Goal: Task Accomplishment & Management: Complete application form

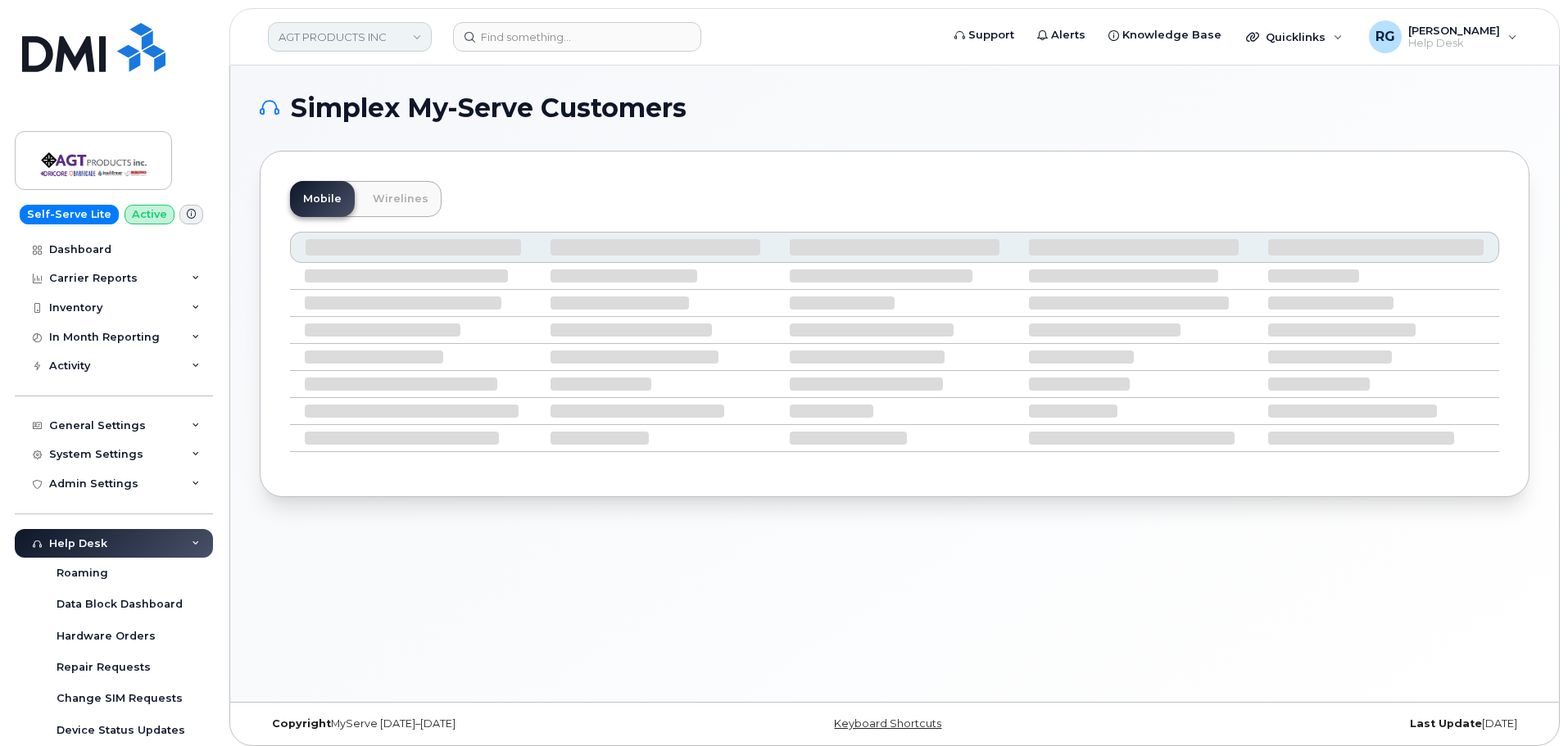
click at [307, 37] on link "AGT PRODUCTS INC" at bounding box center [350, 37] width 164 height 29
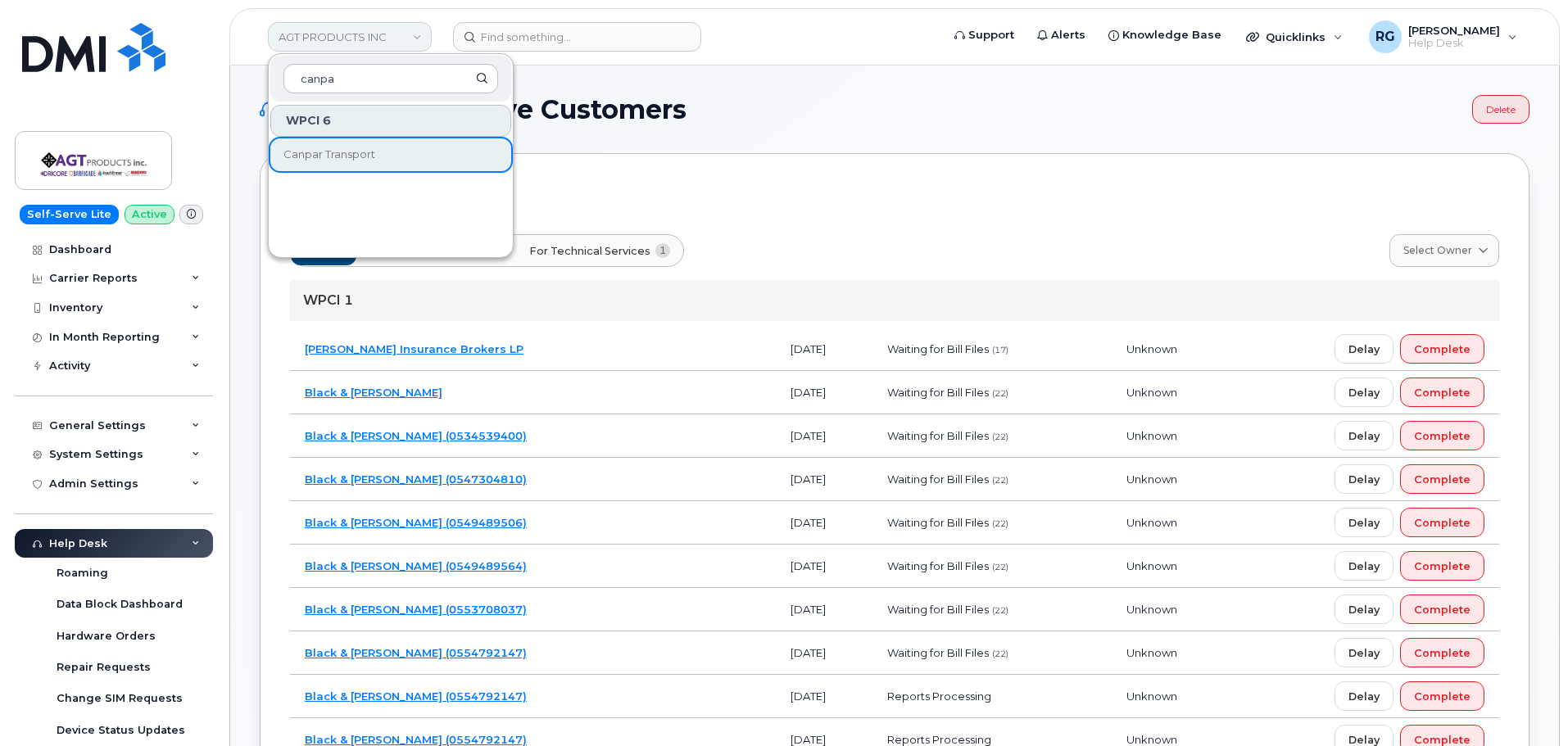
type input "canpar"
click at [334, 143] on link "Canpar Transport" at bounding box center [391, 155] width 241 height 33
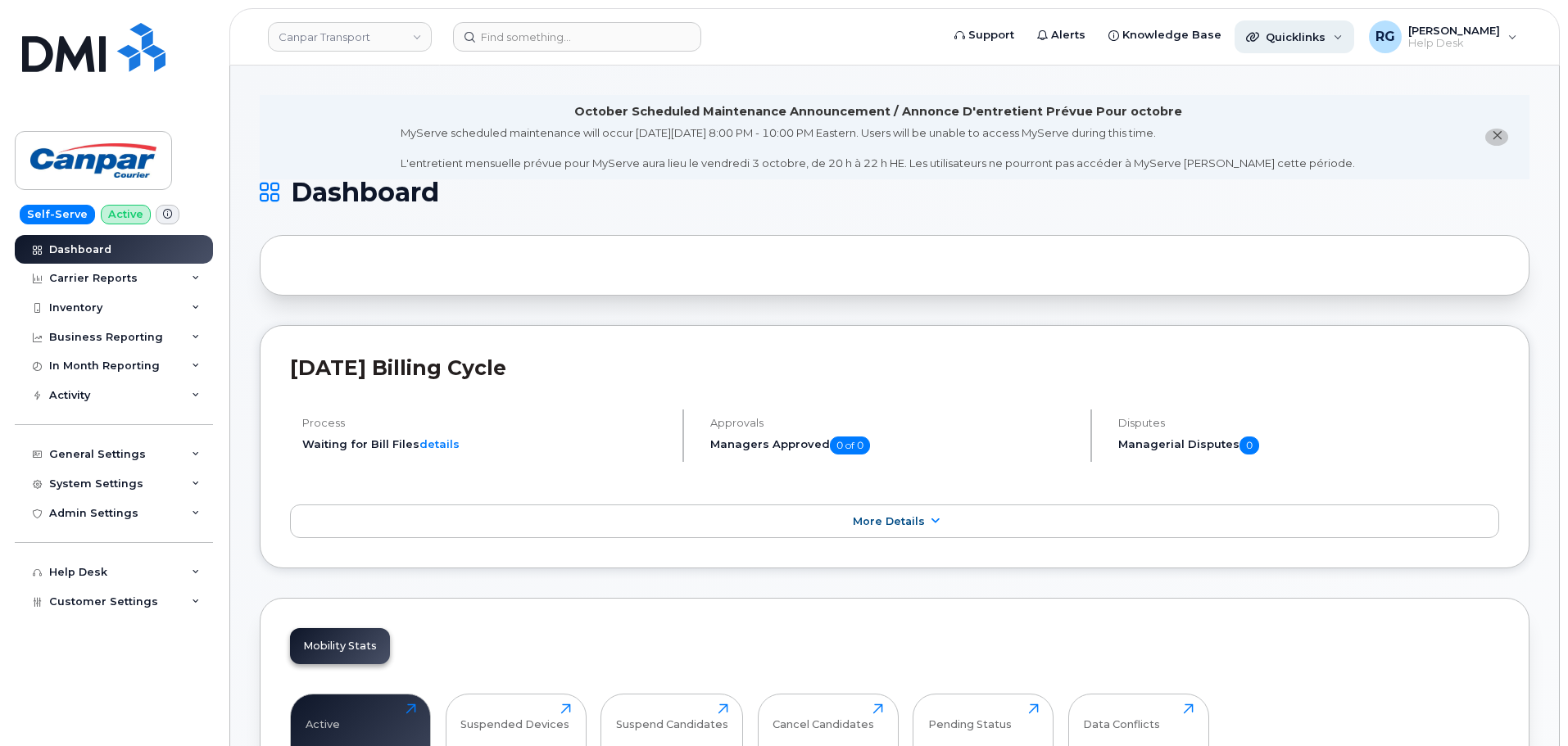
click at [1297, 46] on div "Quicklinks" at bounding box center [1295, 37] width 119 height 33
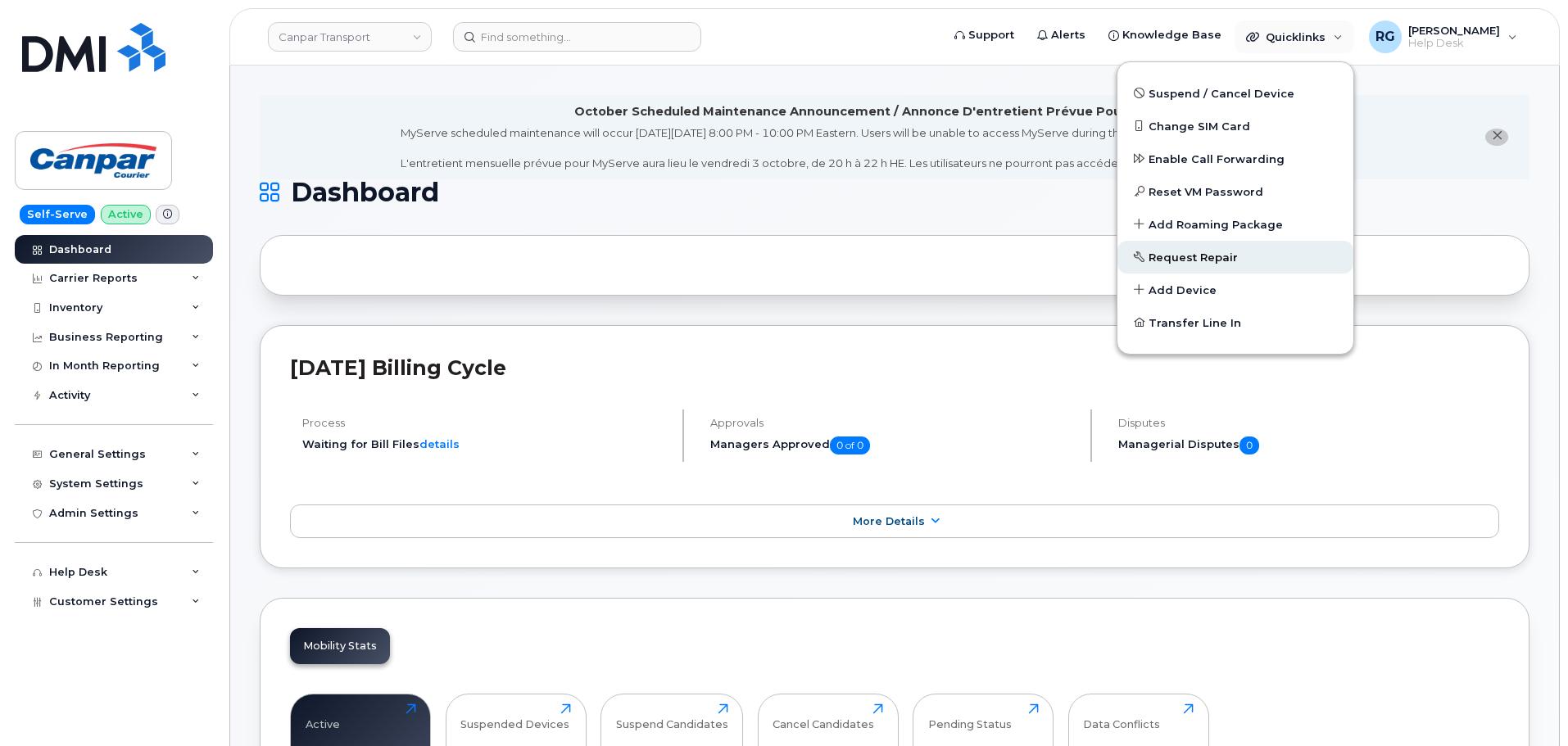
click at [1219, 261] on span "Request Repair" at bounding box center [1193, 258] width 89 height 17
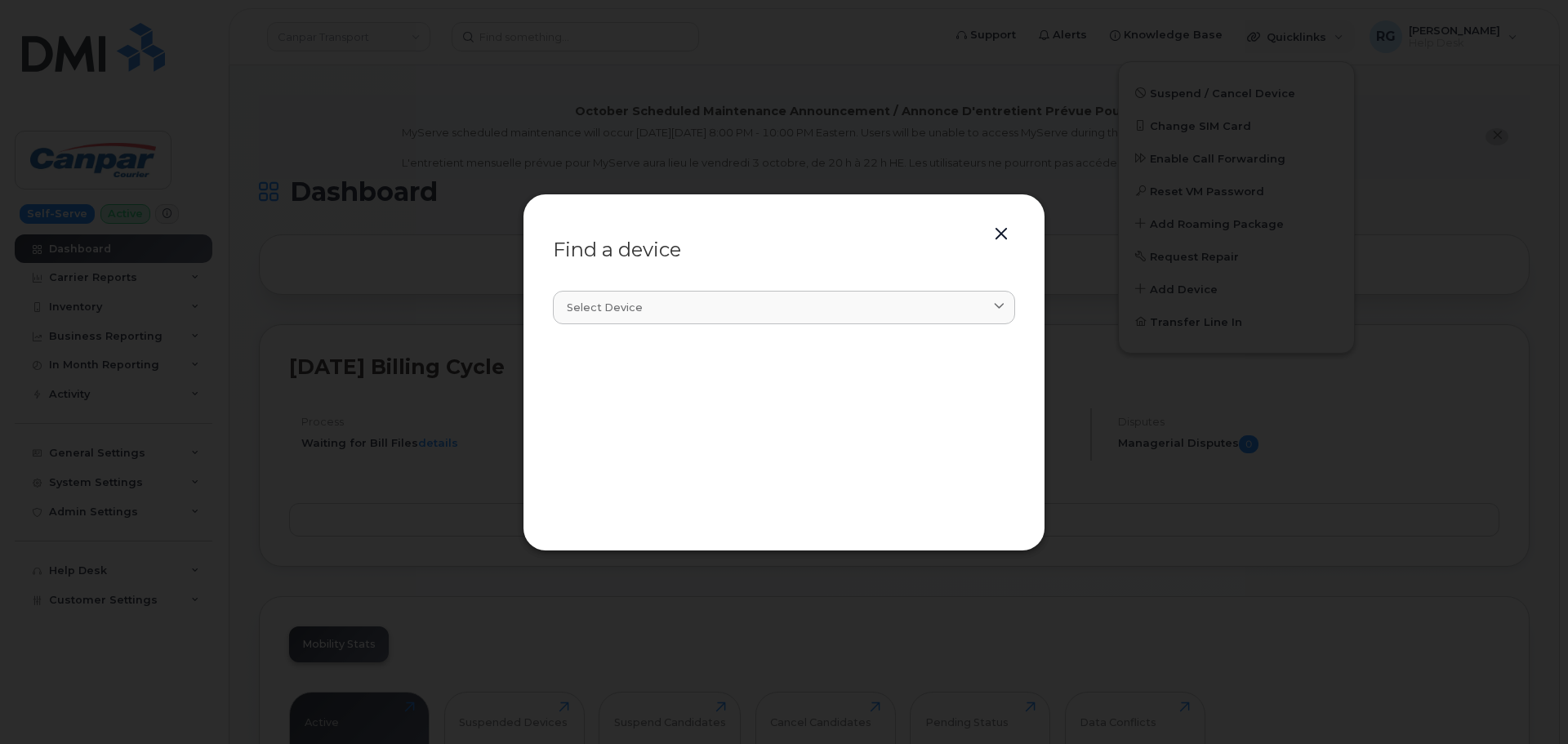
click at [997, 231] on button "button" at bounding box center [1001, 234] width 25 height 23
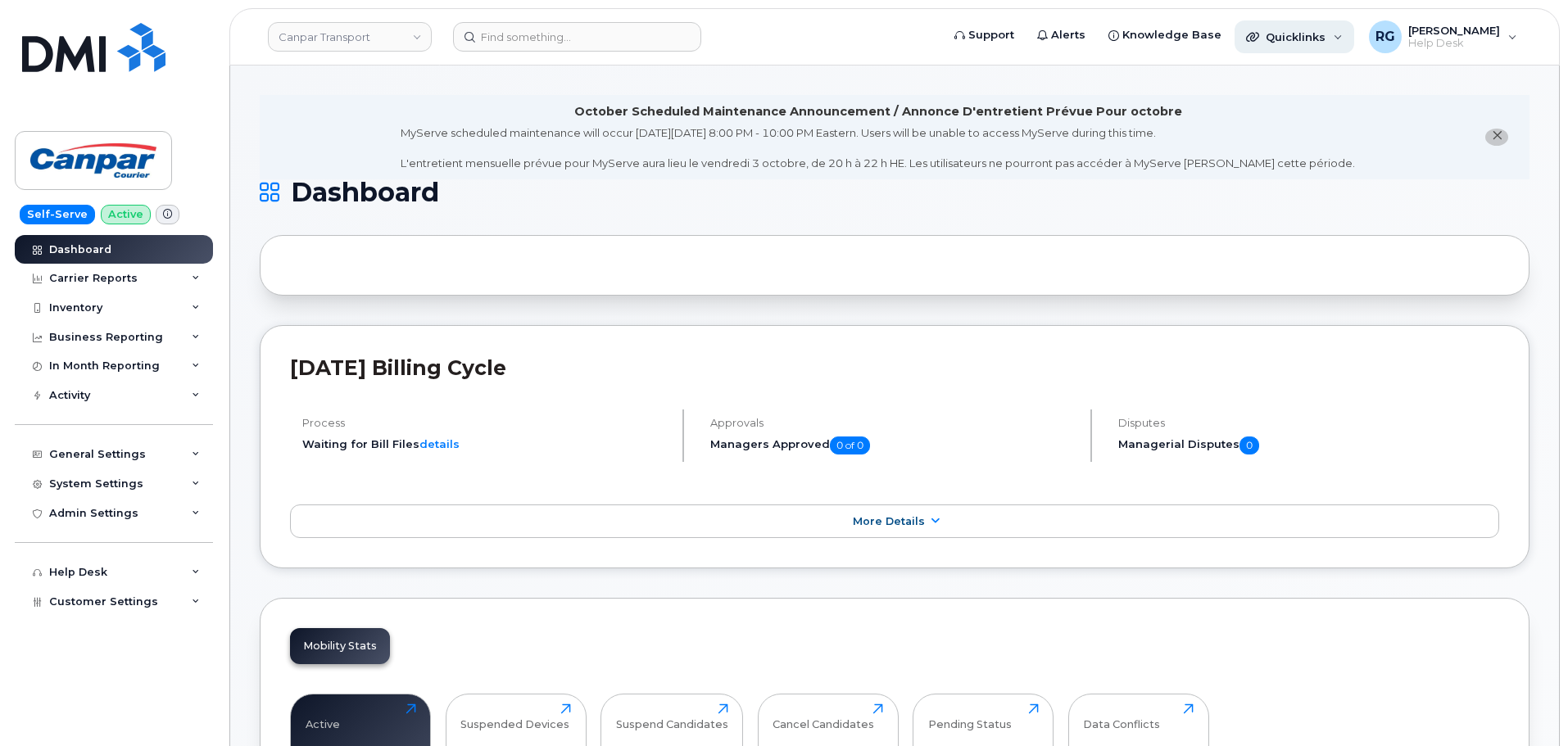
click at [1294, 42] on span "Quicklinks" at bounding box center [1296, 37] width 60 height 13
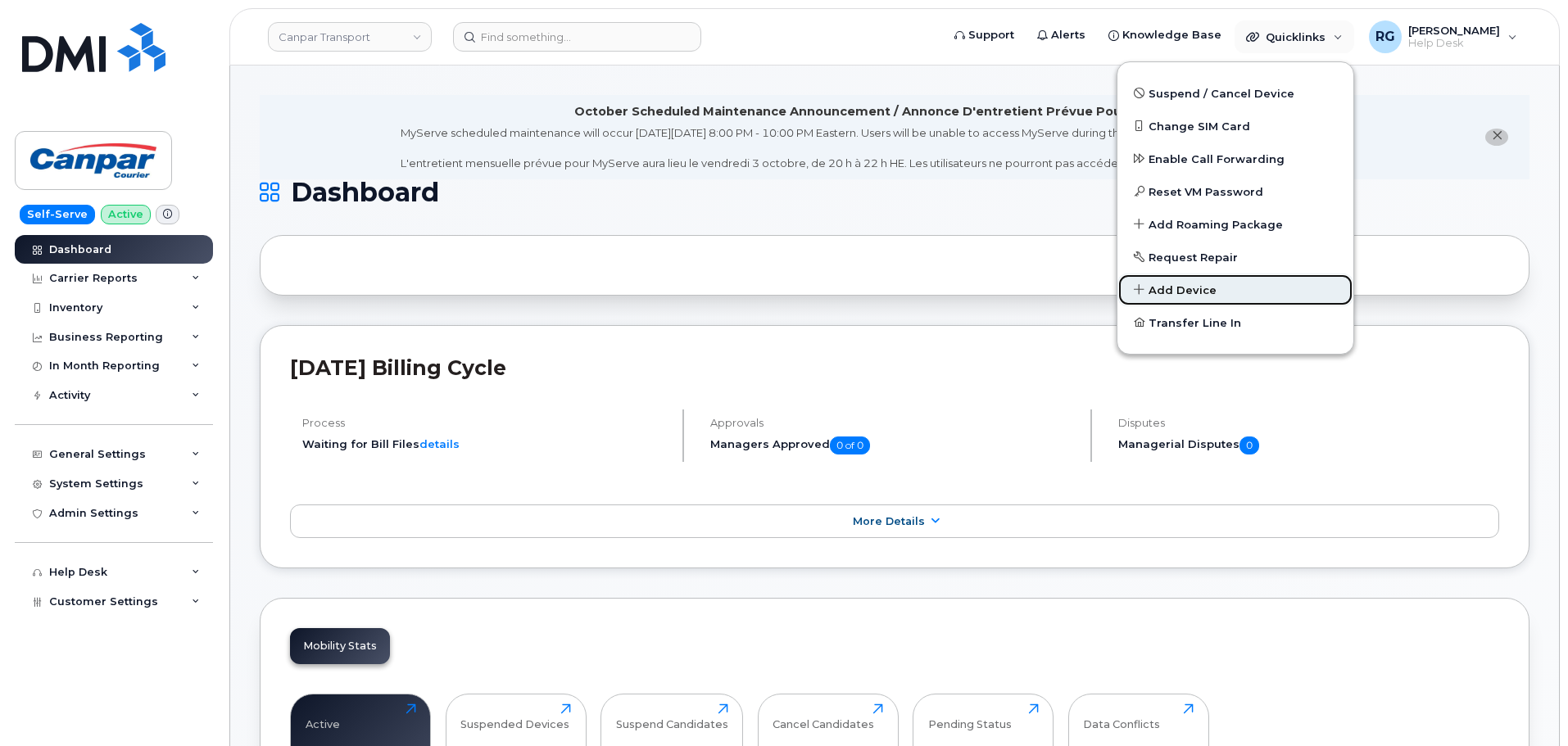
click at [1205, 285] on span "Add Device" at bounding box center [1183, 291] width 68 height 17
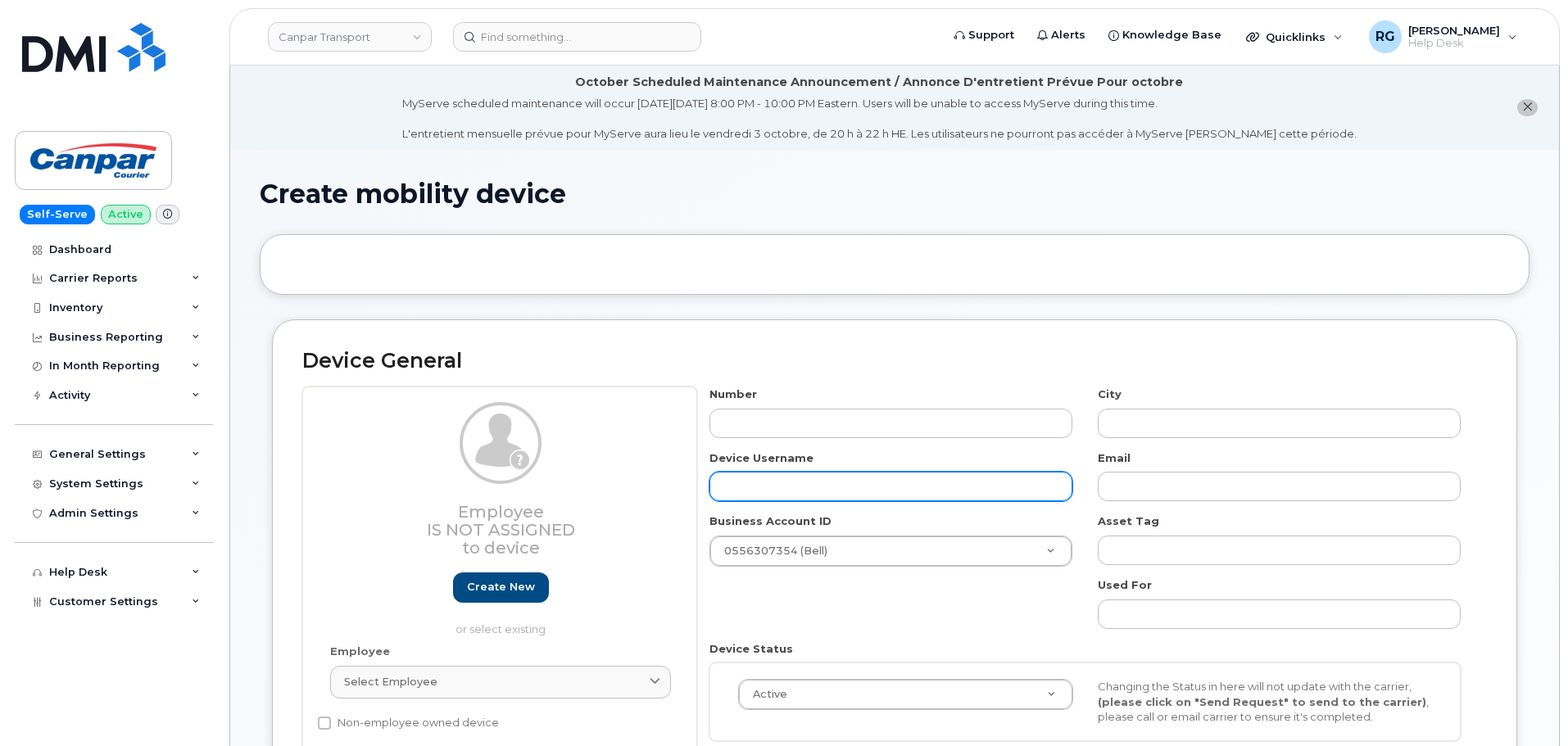
paste input "Kevin Petrie"
click at [781, 480] on input "text" at bounding box center [891, 486] width 363 height 29
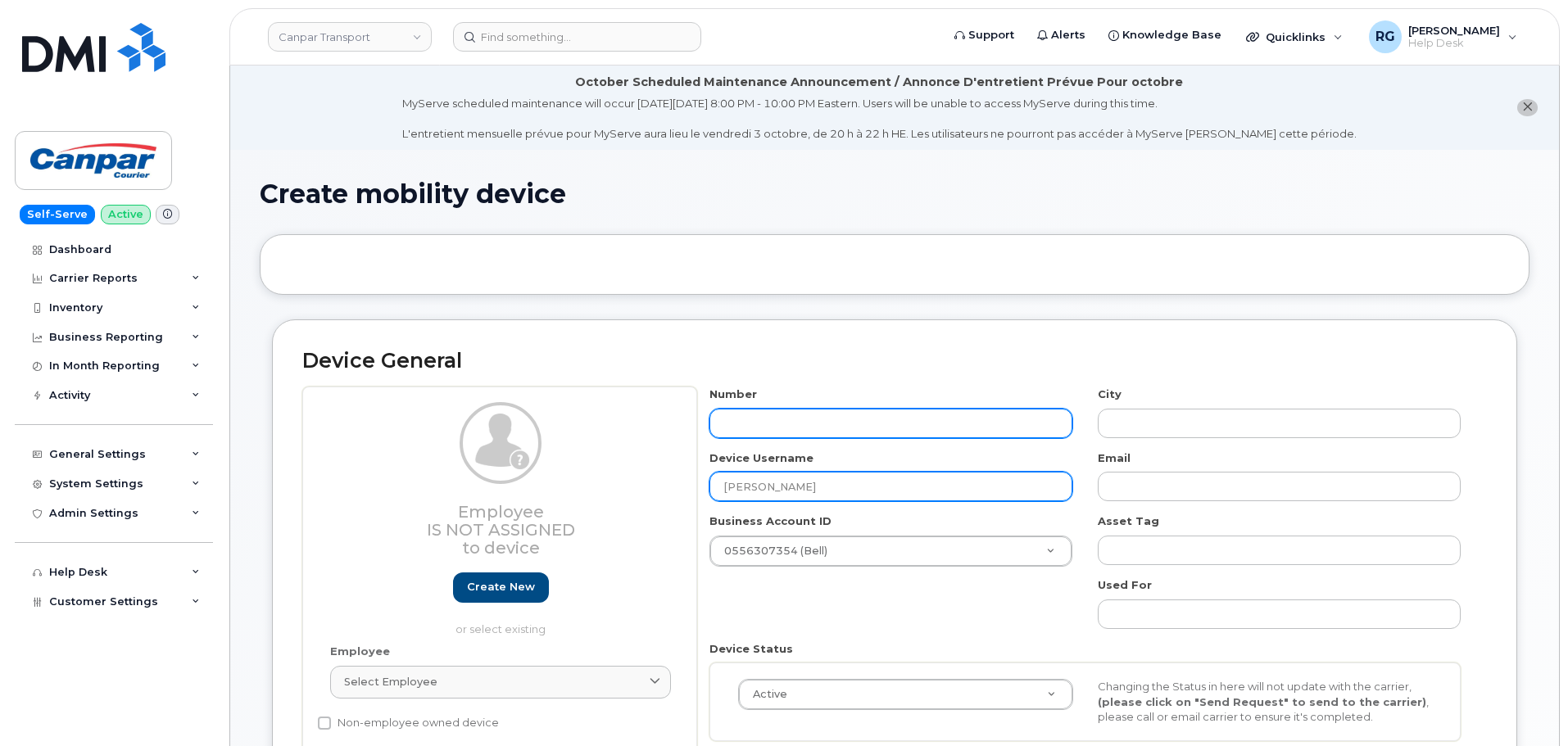
type input "Kevin Petrie"
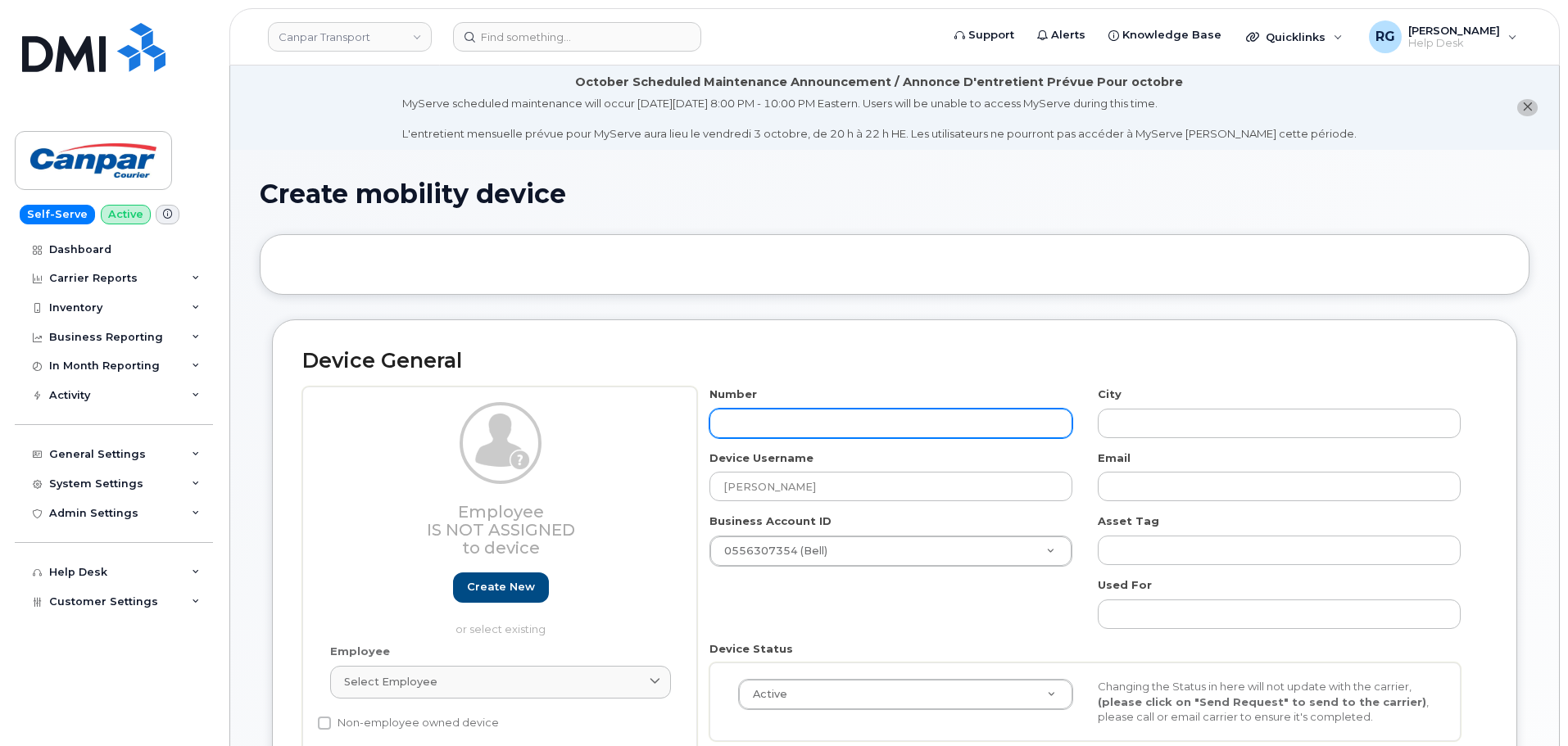
click at [758, 421] on input "text" at bounding box center [891, 424] width 363 height 29
type input "4167211597"
type input "Toronto"
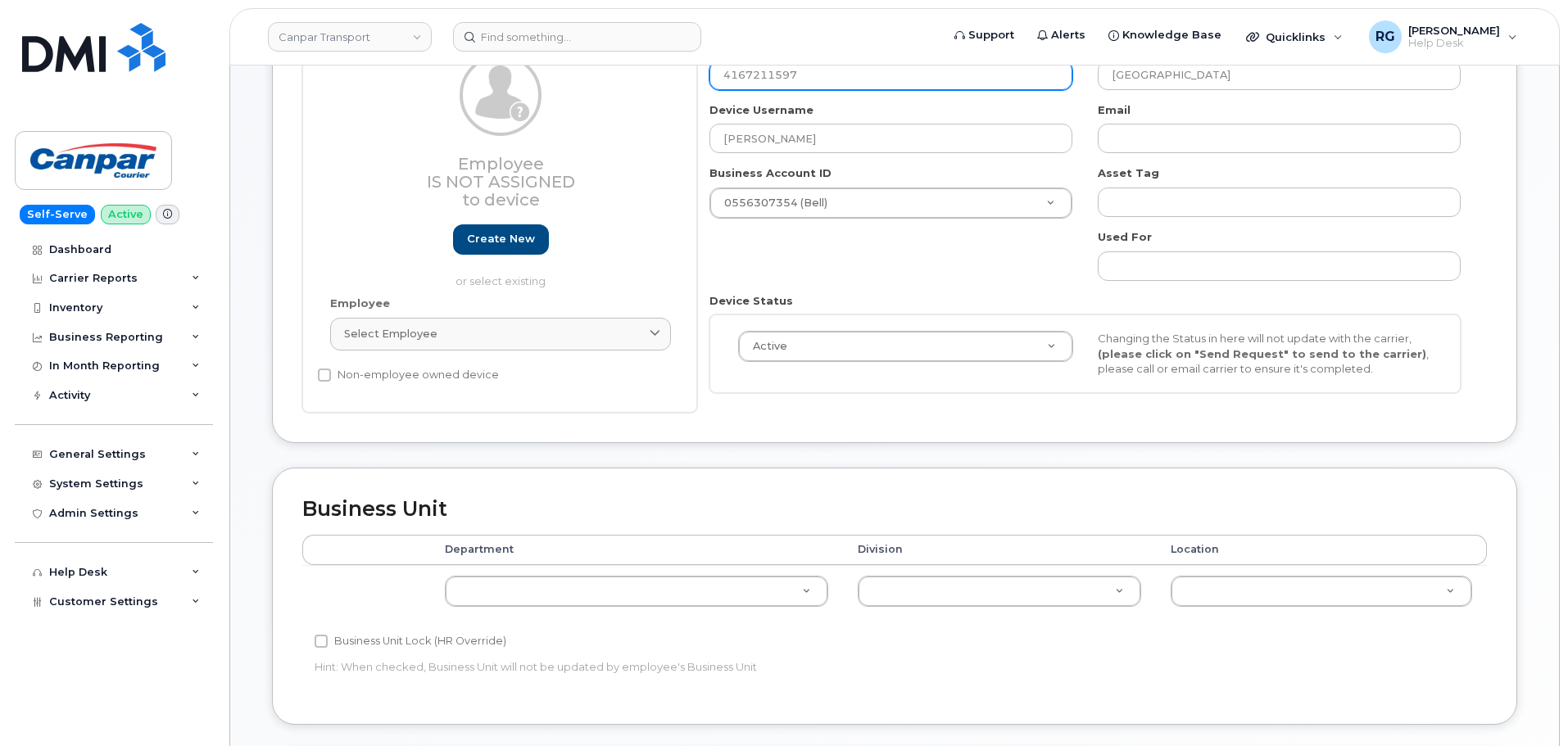
scroll to position [389, 0]
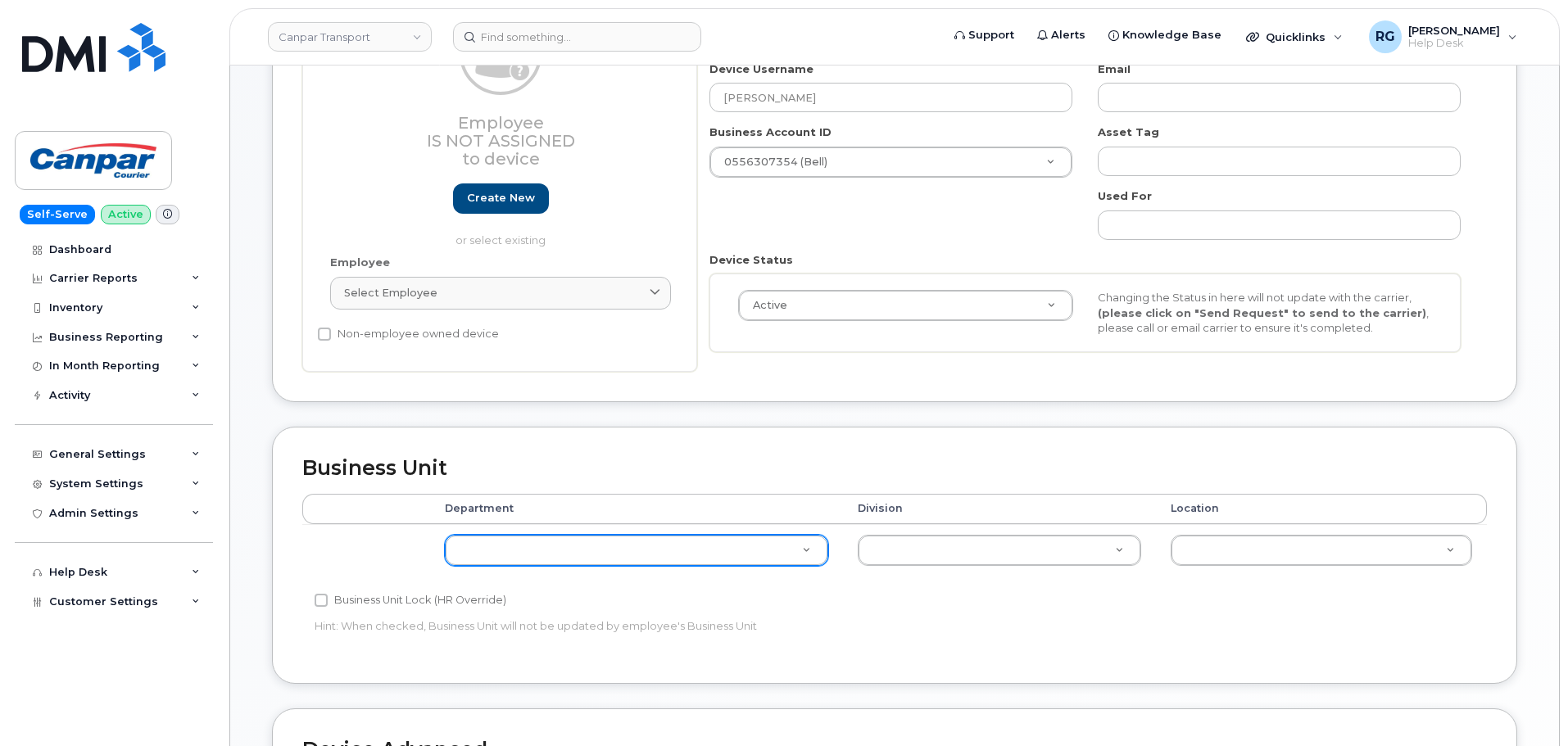
type input "4167211597"
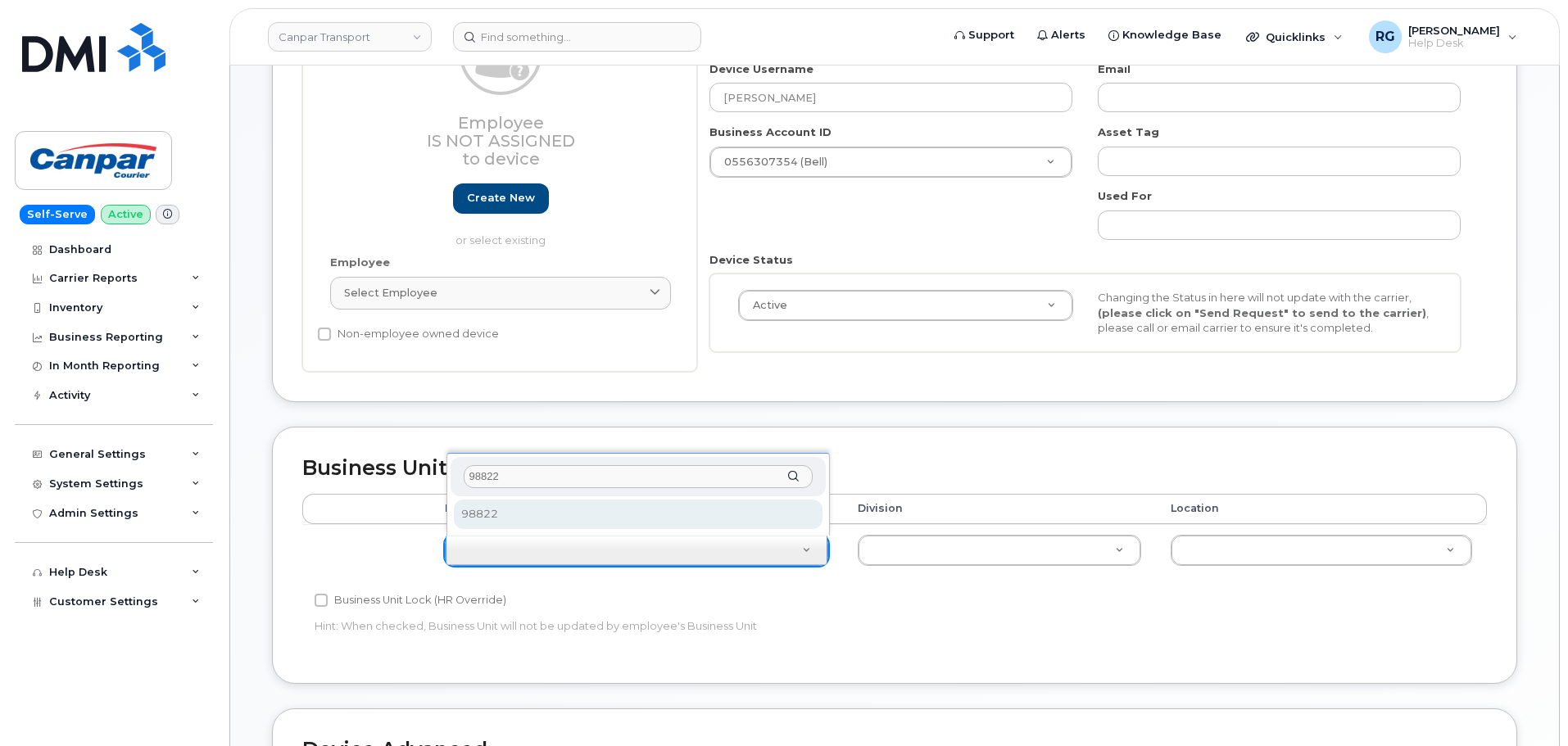
type input "98822"
select select "35776930"
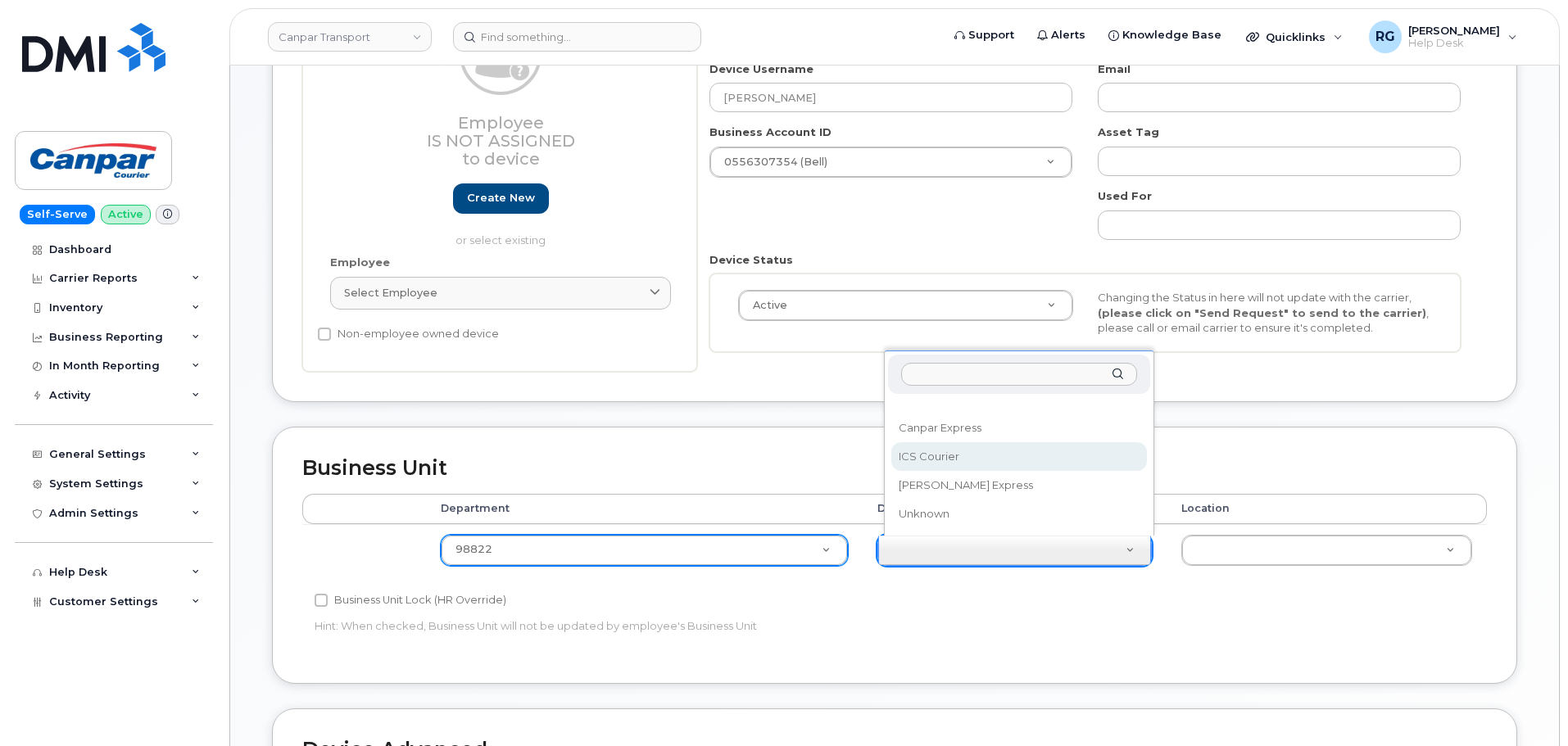
select select "30281271"
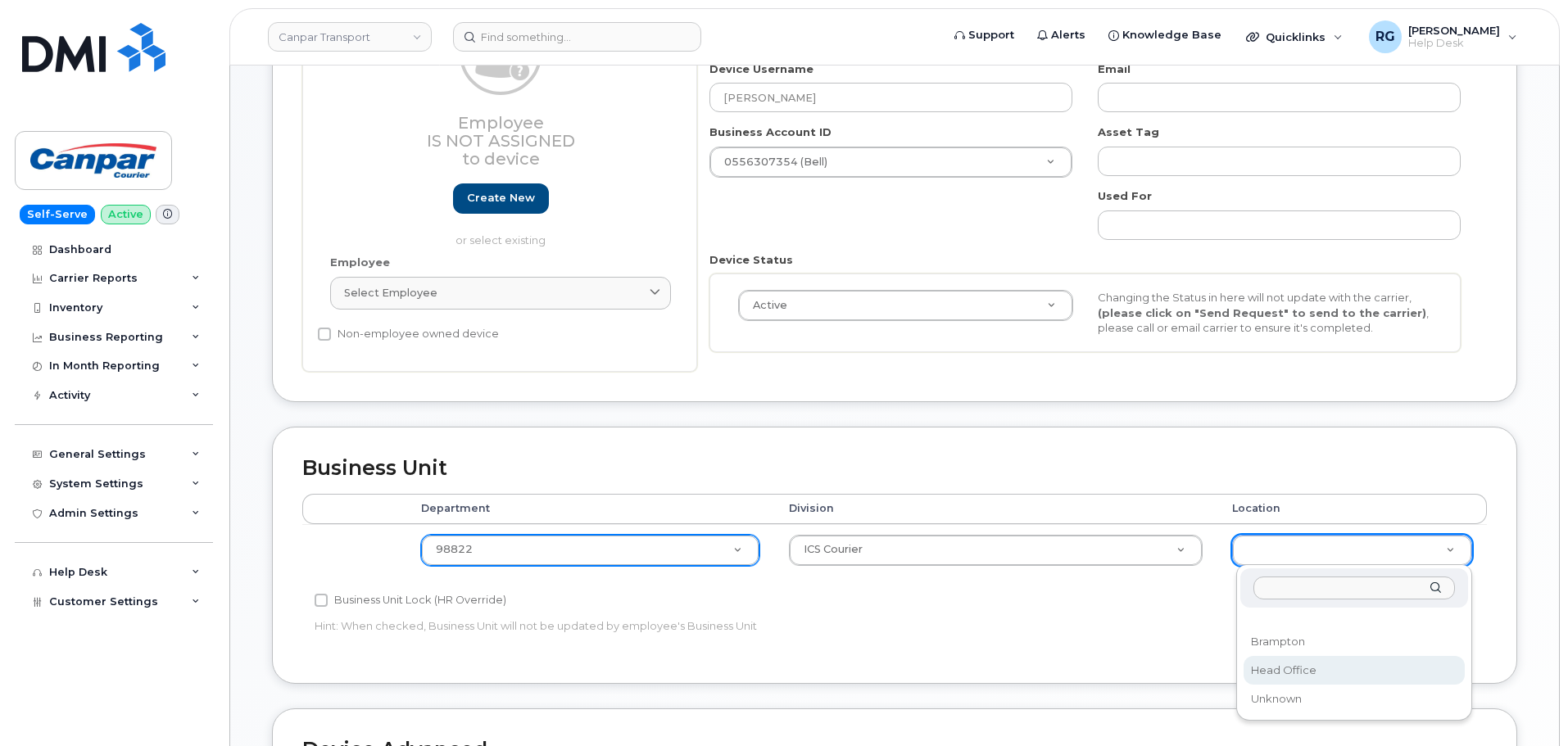
select select "30281267"
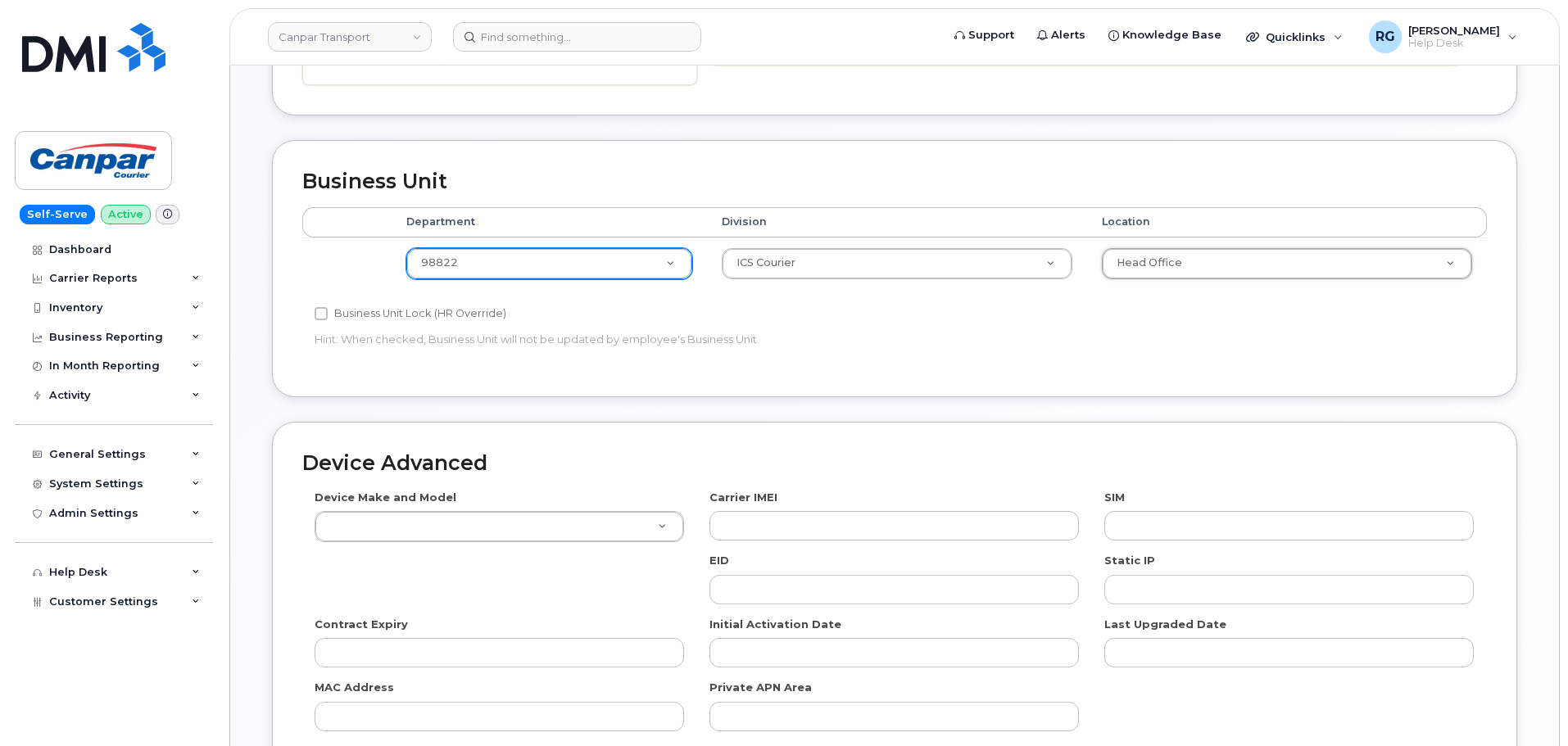
scroll to position [717, 0]
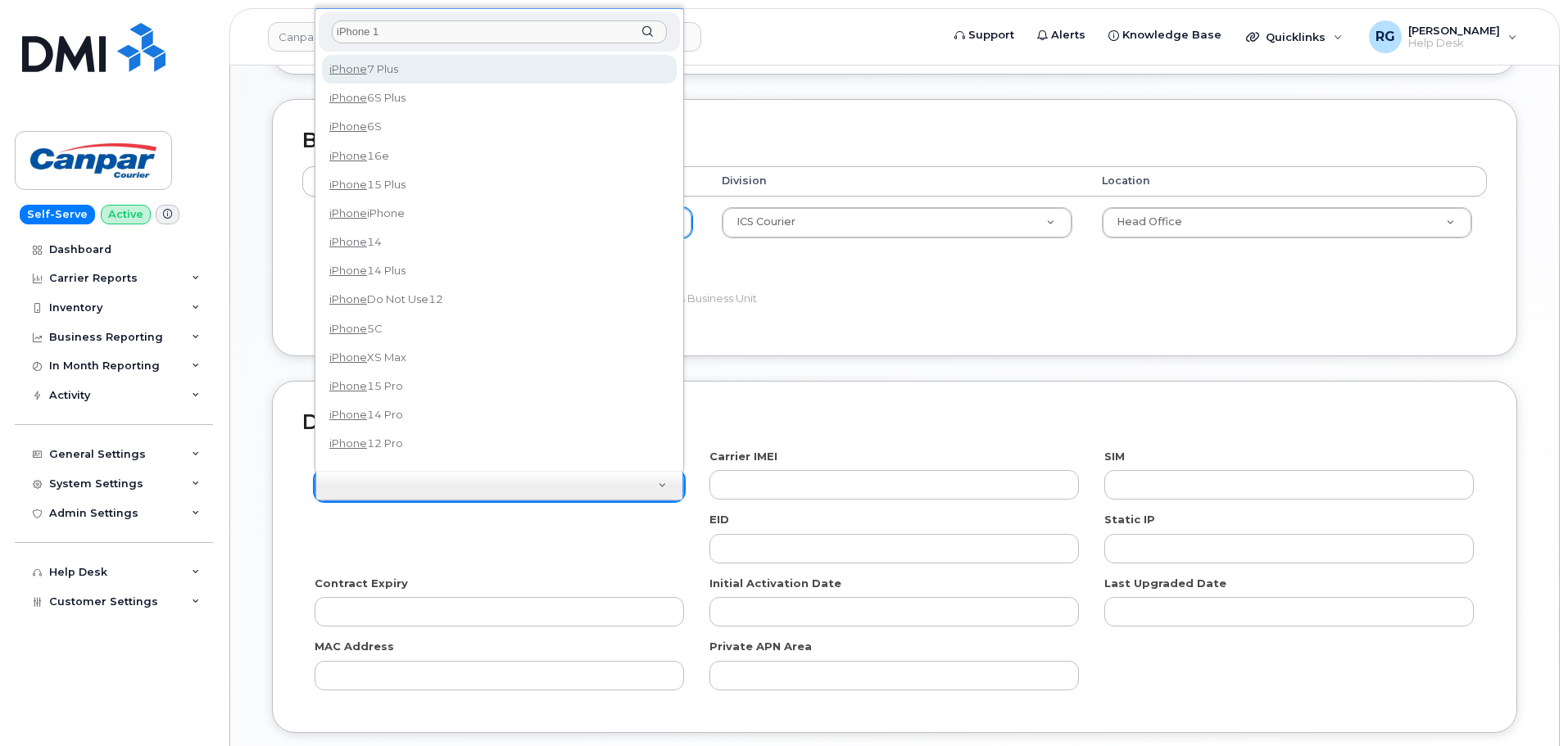
type input "iPhone 15"
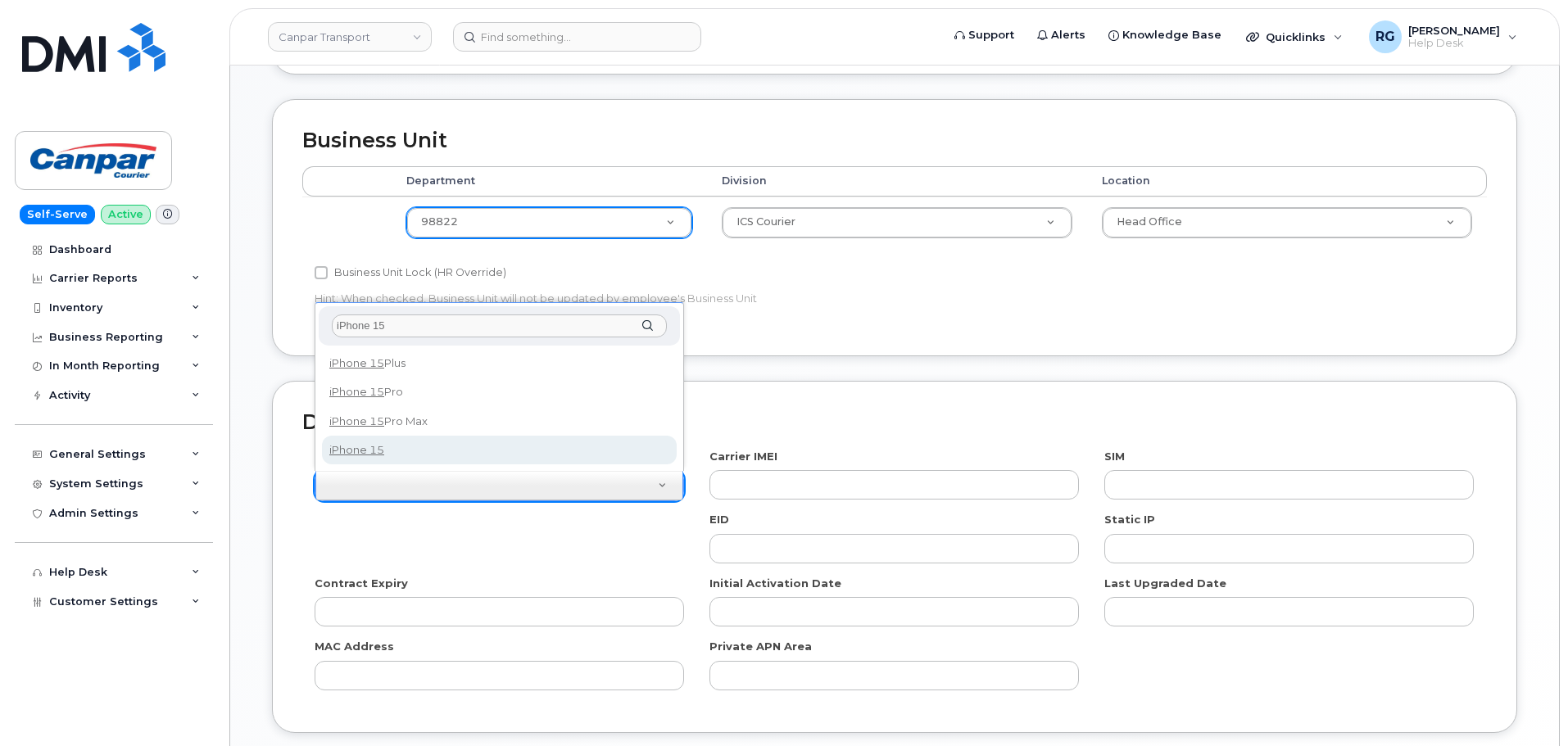
select select "3031"
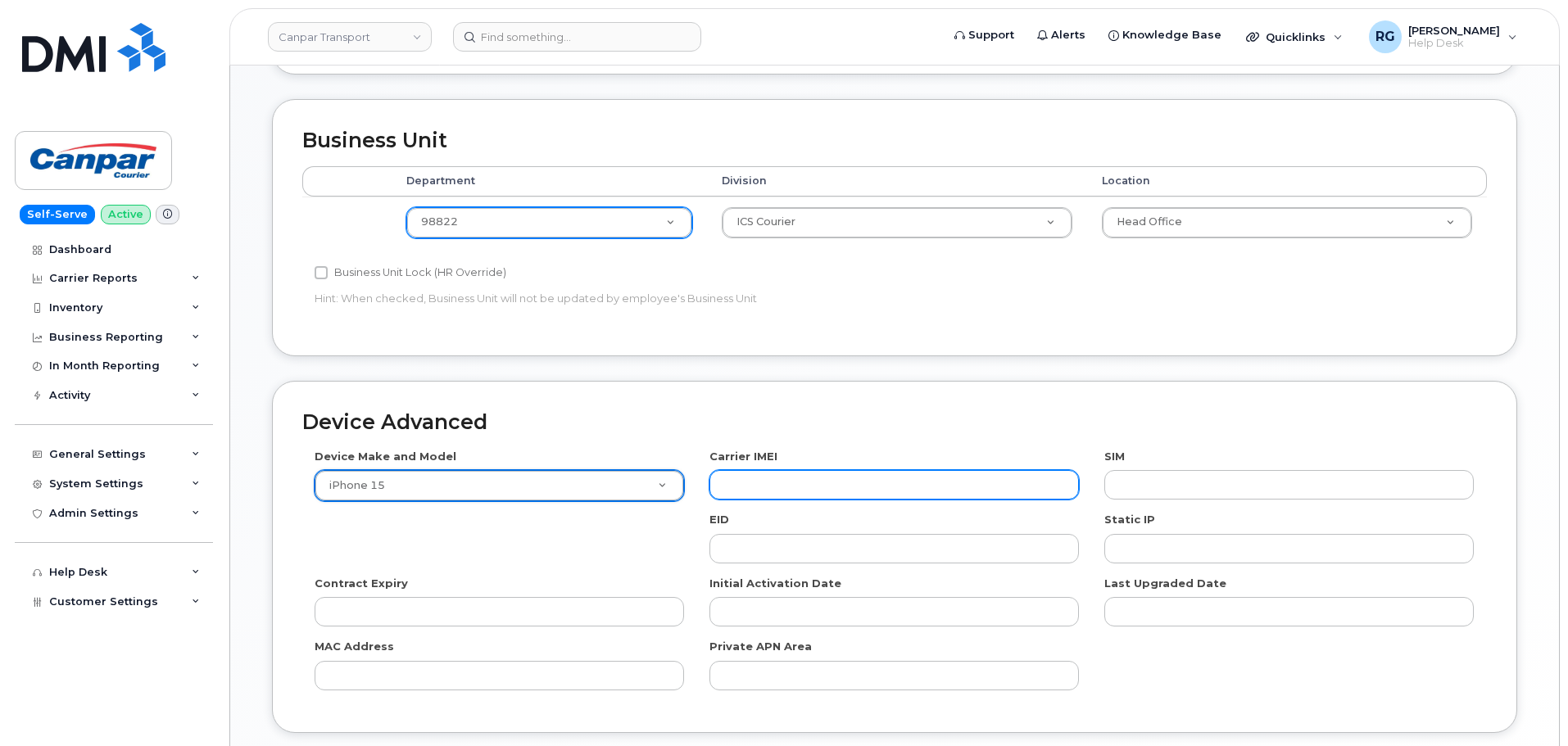
click at [808, 474] on input "text" at bounding box center [894, 485] width 370 height 29
paste input "355700858836196"
type input "355700858836196"
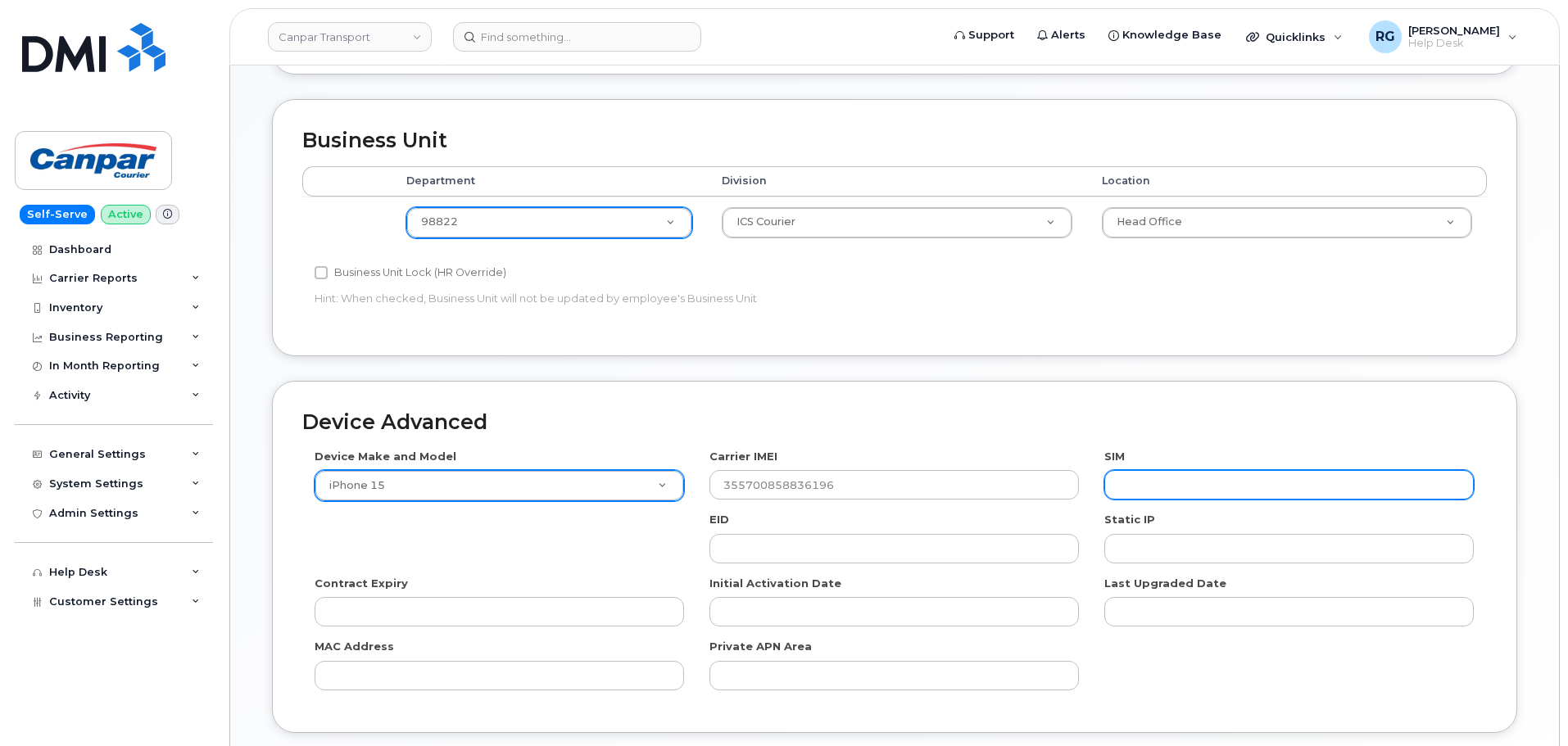
click at [1200, 478] on input "text" at bounding box center [1289, 485] width 370 height 29
paste input "89302610207725852518"
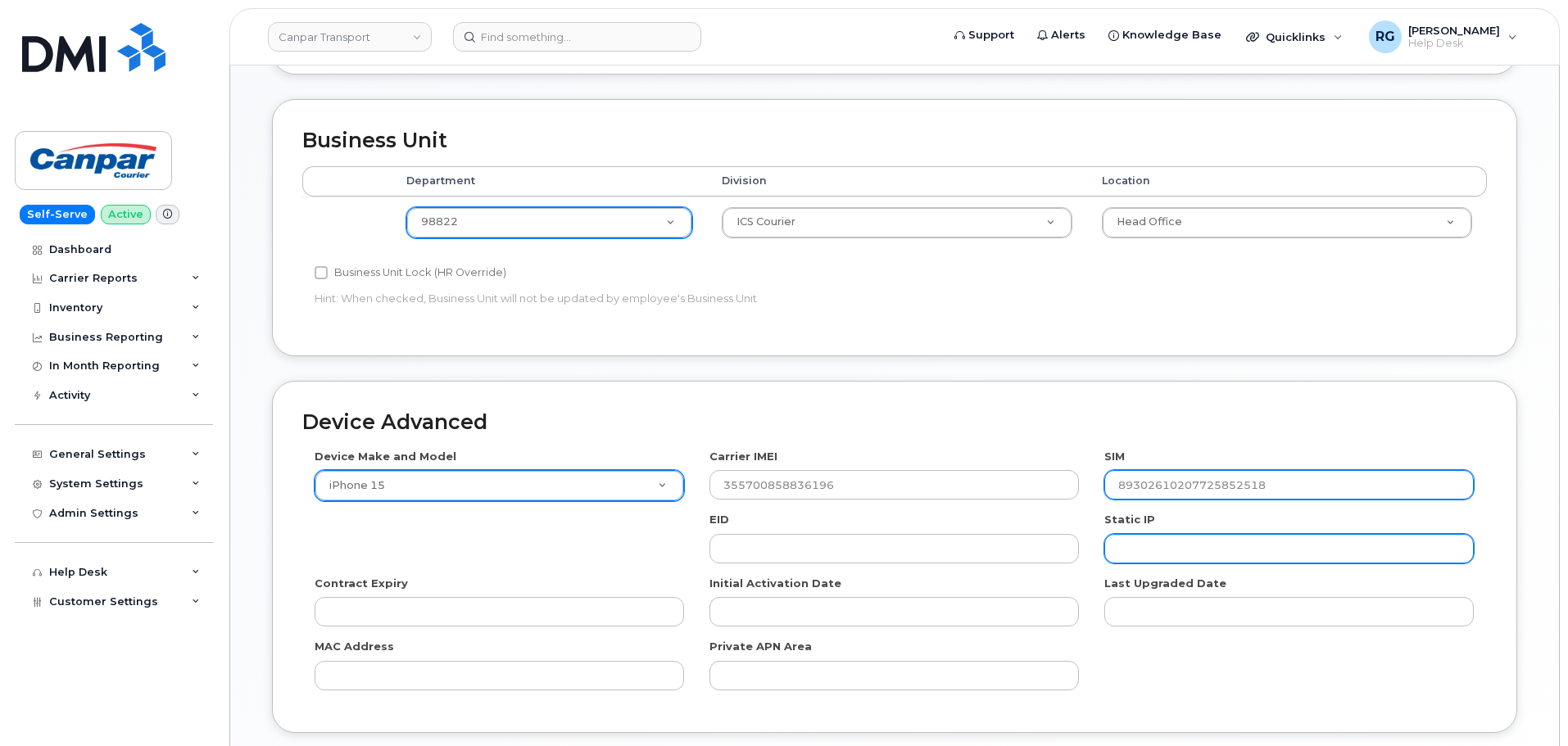
scroll to position [841, 0]
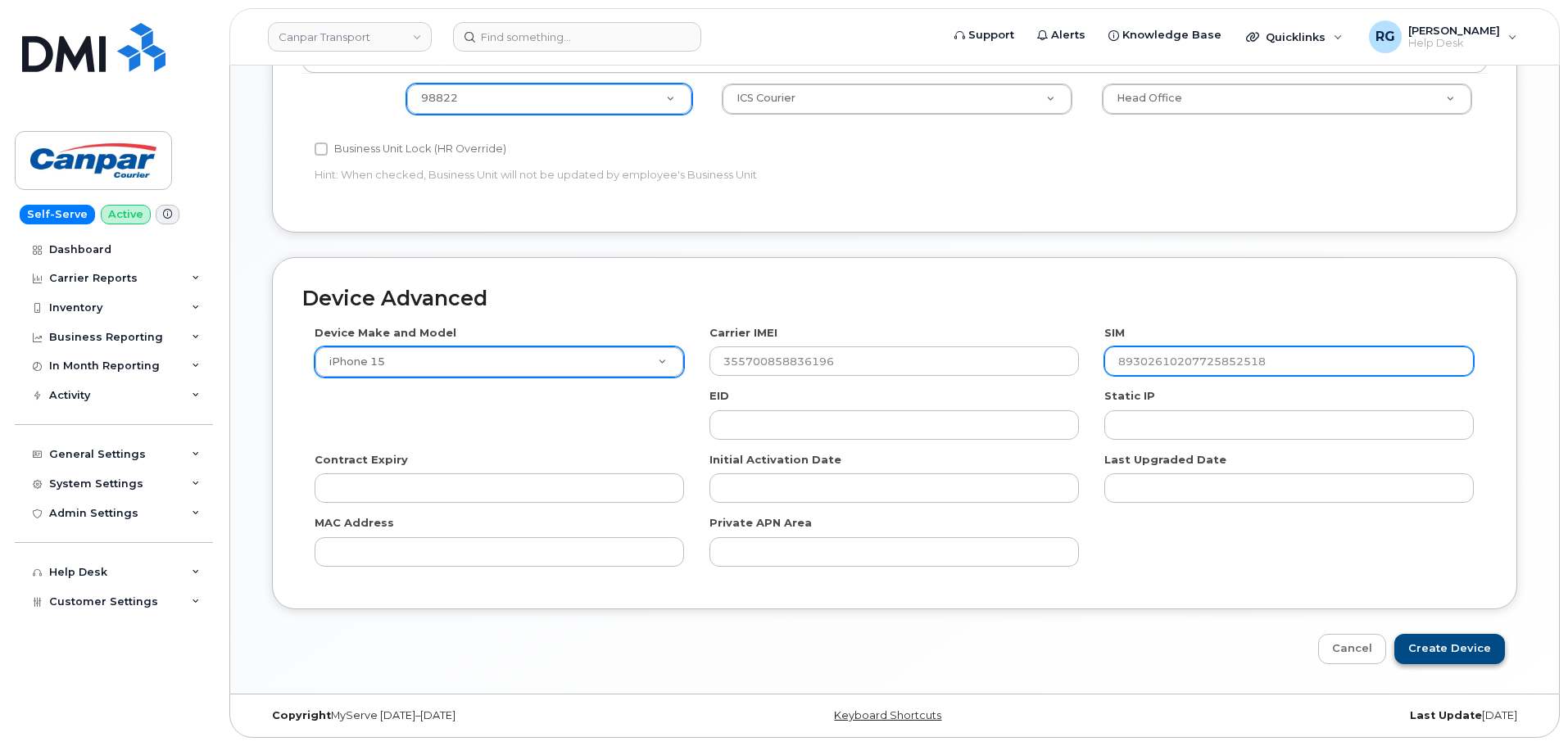
type input "89302610207725852518"
click at [1457, 647] on input "Create Device" at bounding box center [1450, 649] width 111 height 30
type input "Saving..."
